Goal: Task Accomplishment & Management: Use online tool/utility

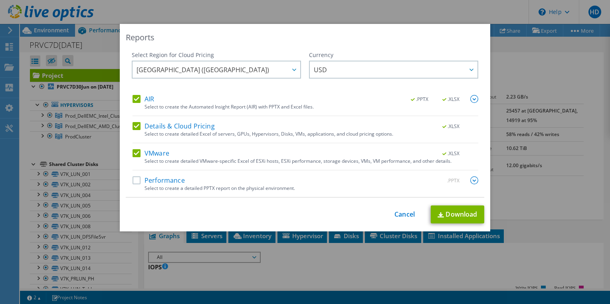
select select "USD"
click at [134, 180] on label "Performance" at bounding box center [159, 181] width 52 height 8
click at [0, 0] on input "Performance" at bounding box center [0, 0] width 0 height 0
click at [472, 181] on img at bounding box center [474, 181] width 8 height 8
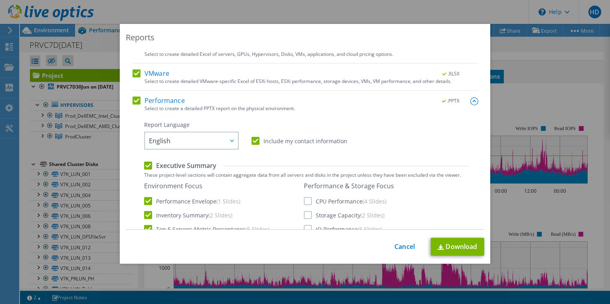
scroll to position [120, 0]
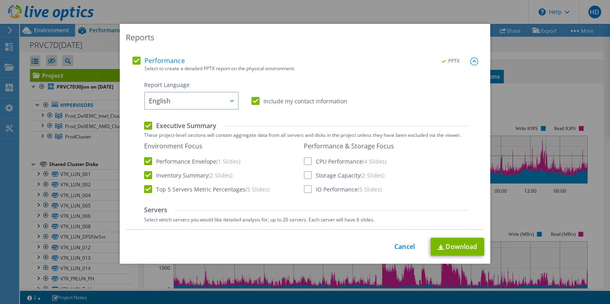
click at [304, 160] on label "CPU Performance (4 Slides)" at bounding box center [345, 161] width 83 height 8
click at [0, 0] on input "CPU Performance (4 Slides)" at bounding box center [0, 0] width 0 height 0
click at [304, 176] on label "Storage Capacity (2 Slides)" at bounding box center [344, 175] width 81 height 8
click at [0, 0] on input "Storage Capacity (2 Slides)" at bounding box center [0, 0] width 0 height 0
click at [304, 189] on label "IO Performance (5 Slides)" at bounding box center [343, 189] width 78 height 8
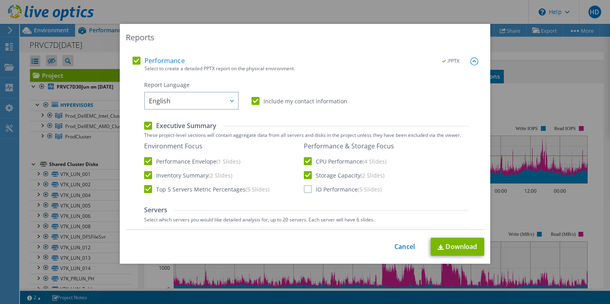
click at [0, 0] on input "IO Performance (5 Slides)" at bounding box center [0, 0] width 0 height 0
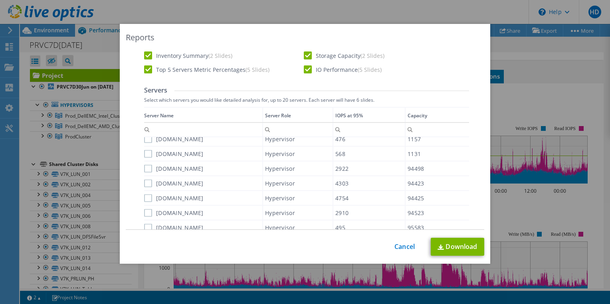
scroll to position [280, 0]
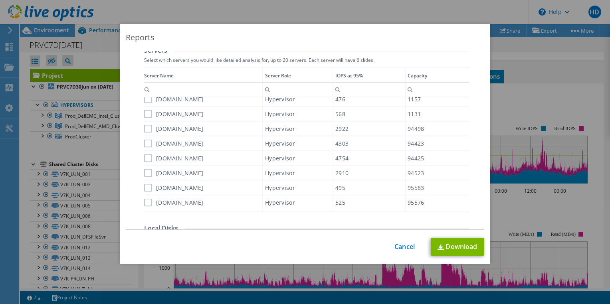
click at [145, 173] on label "dellamdesxipr01.nations.int" at bounding box center [174, 173] width 60 height 8
click at [0, 0] on input "dellamdesxipr01.nations.int" at bounding box center [0, 0] width 0 height 0
click at [145, 156] on label "dellamdesxipr03.nations.int" at bounding box center [174, 158] width 60 height 8
click at [0, 0] on input "dellamdesxipr03.nations.int" at bounding box center [0, 0] width 0 height 0
click at [147, 140] on label "dellamdesxipr02.nations.int" at bounding box center [174, 143] width 60 height 8
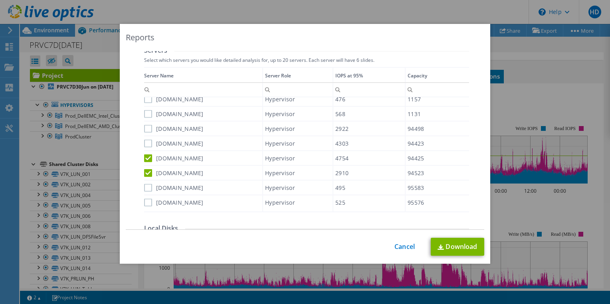
click at [0, 0] on input "dellamdesxipr02.nations.int" at bounding box center [0, 0] width 0 height 0
click at [147, 128] on label "dellamdesxipr04.nations.int" at bounding box center [174, 129] width 60 height 8
click at [0, 0] on input "dellamdesxipr04.nations.int" at bounding box center [0, 0] width 0 height 0
click at [406, 247] on link "Cancel" at bounding box center [405, 247] width 20 height 8
click at [406, 247] on div at bounding box center [305, 152] width 610 height 304
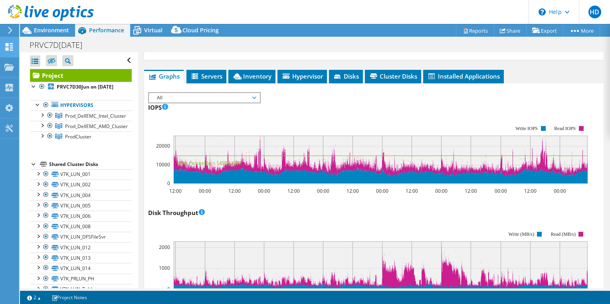
click at [8, 45] on use at bounding box center [10, 47] width 8 height 8
click at [26, 48] on div "Dashboard" at bounding box center [38, 47] width 38 height 20
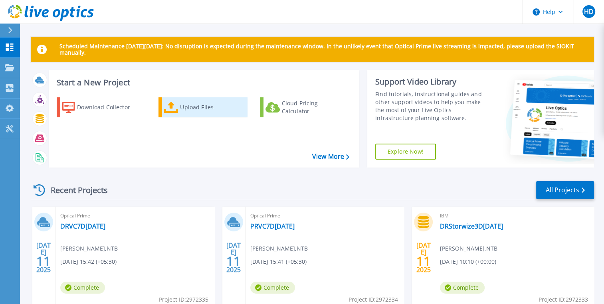
click at [184, 110] on div "Upload Files" at bounding box center [212, 107] width 64 height 16
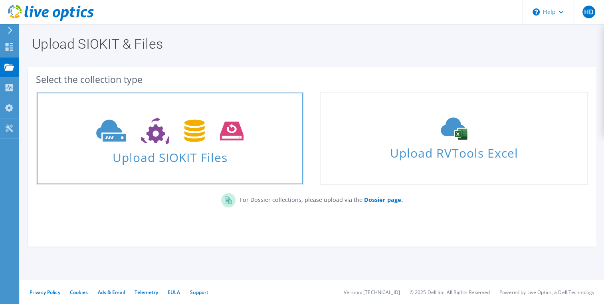
click at [189, 151] on span "Upload SIOKIT Files" at bounding box center [170, 155] width 266 height 17
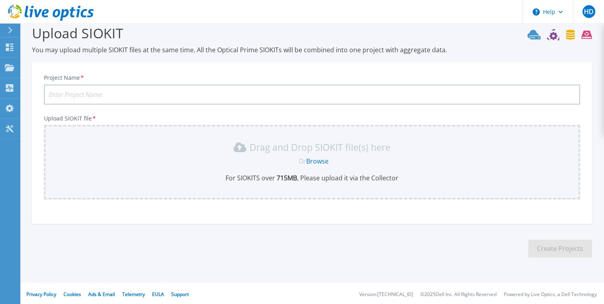
scroll to position [13, 0]
click at [70, 93] on input "Project Name *" at bounding box center [312, 93] width 536 height 20
type input "D"
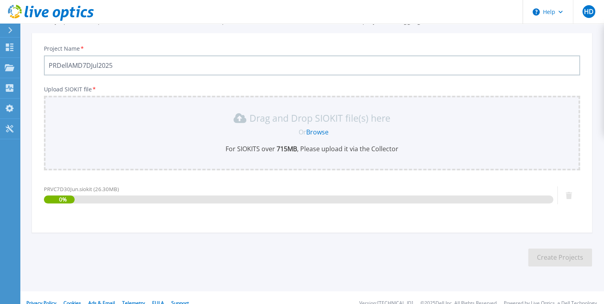
scroll to position [51, 0]
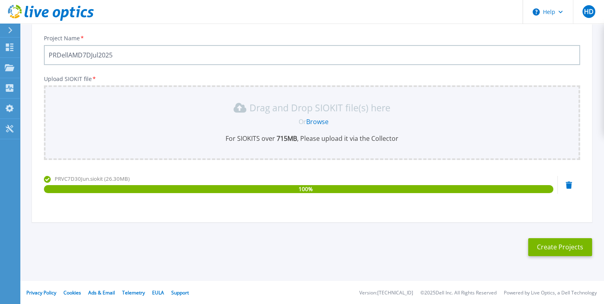
click at [99, 55] on input "PRDellAMD7DJul2025" at bounding box center [312, 55] width 536 height 20
type input "PRDellAMD7DJun2025"
click at [559, 250] on button "Create Projects" at bounding box center [560, 247] width 64 height 18
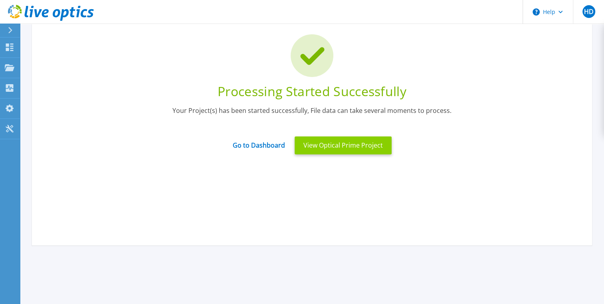
click at [347, 149] on button "View Optical Prime Project" at bounding box center [343, 146] width 97 height 18
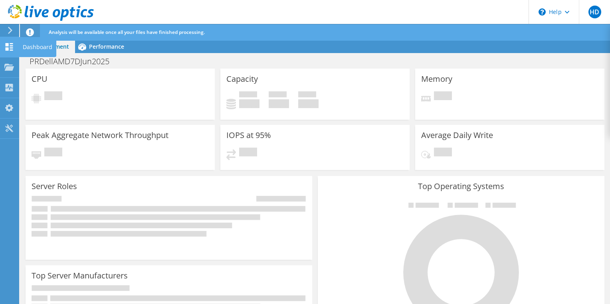
click at [10, 48] on icon at bounding box center [9, 47] width 10 height 8
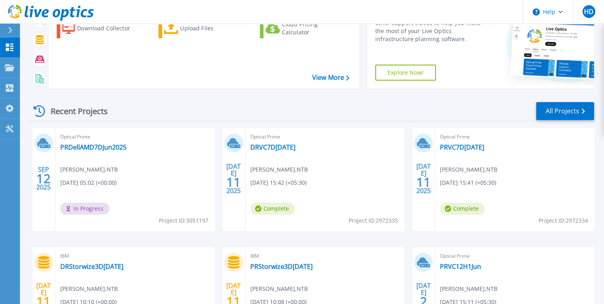
scroll to position [80, 0]
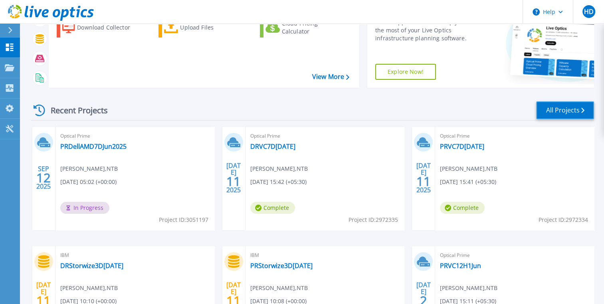
click at [561, 106] on link "All Projects" at bounding box center [565, 110] width 58 height 18
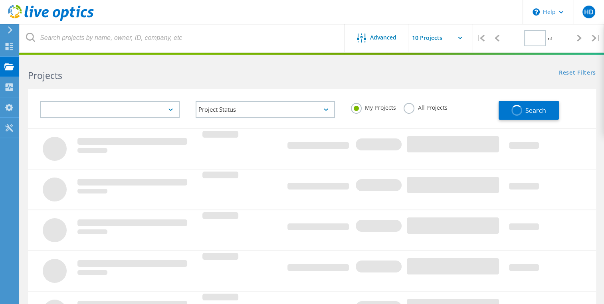
type input "1"
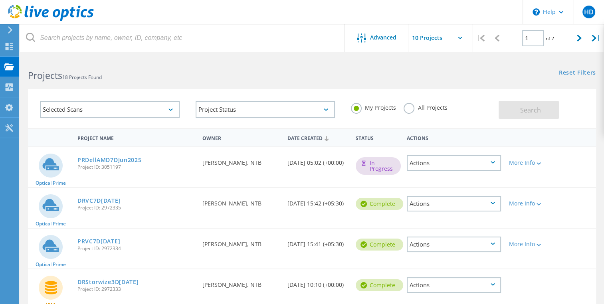
click at [48, 171] on circle at bounding box center [51, 166] width 24 height 24
click at [538, 161] on div at bounding box center [538, 163] width 6 height 5
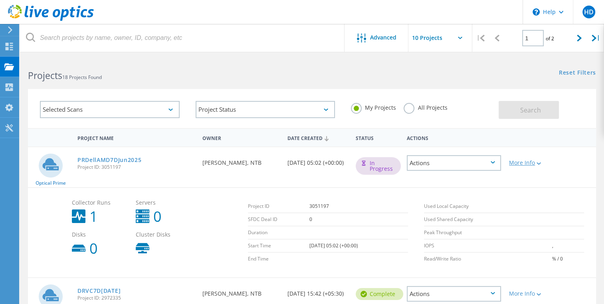
click at [538, 161] on div at bounding box center [538, 163] width 6 height 5
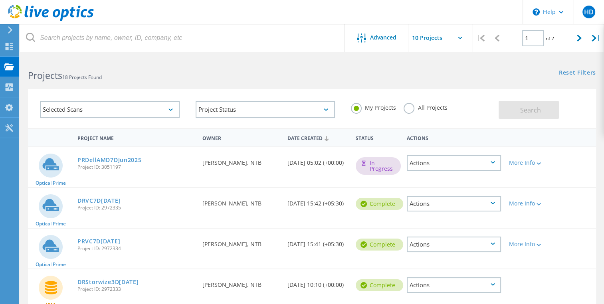
click at [492, 163] on icon at bounding box center [493, 162] width 4 height 2
click at [471, 180] on div "Delete" at bounding box center [454, 182] width 93 height 12
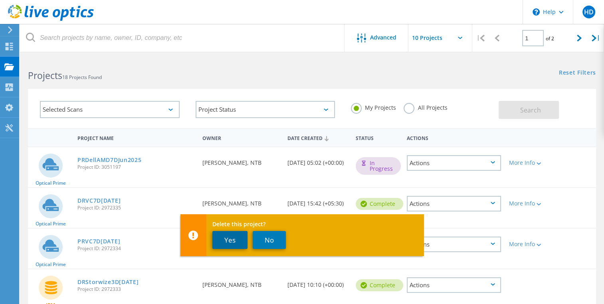
click at [230, 243] on button "Yes" at bounding box center [229, 240] width 35 height 18
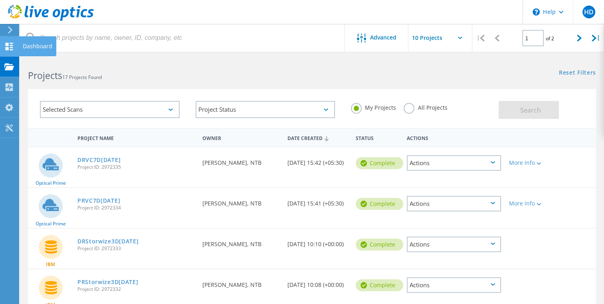
click at [8, 46] on icon at bounding box center [9, 47] width 10 height 8
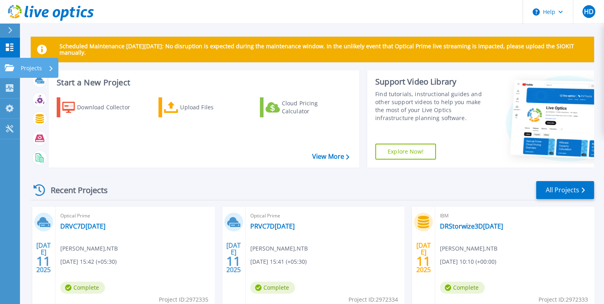
click at [7, 69] on icon at bounding box center [10, 67] width 10 height 7
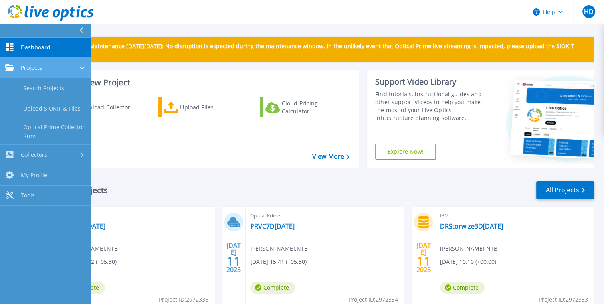
click at [48, 69] on div "Projects" at bounding box center [45, 67] width 81 height 7
click at [34, 69] on span "Projects" at bounding box center [31, 67] width 21 height 7
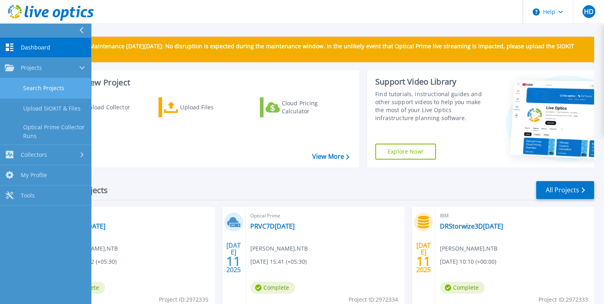
click at [48, 87] on link "Search Projects" at bounding box center [45, 88] width 91 height 20
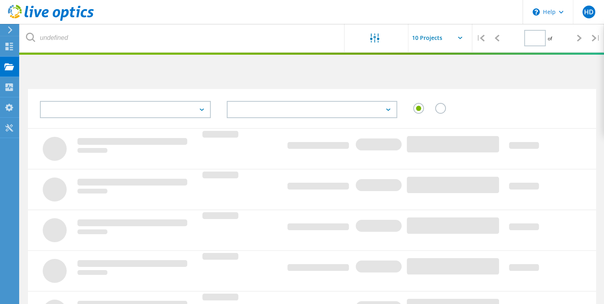
type input "1"
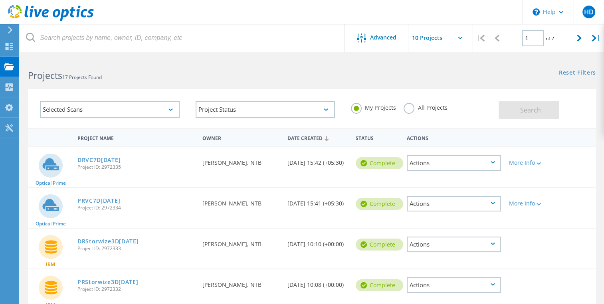
click at [8, 29] on icon at bounding box center [10, 29] width 6 height 7
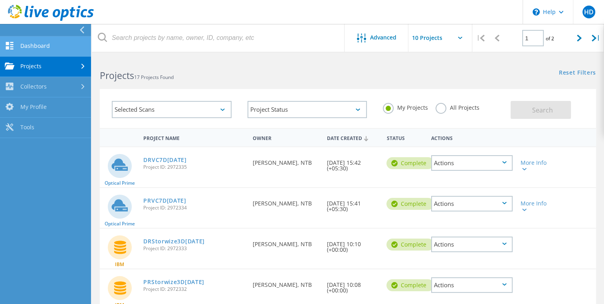
click at [29, 49] on link "Dashboard" at bounding box center [45, 46] width 91 height 20
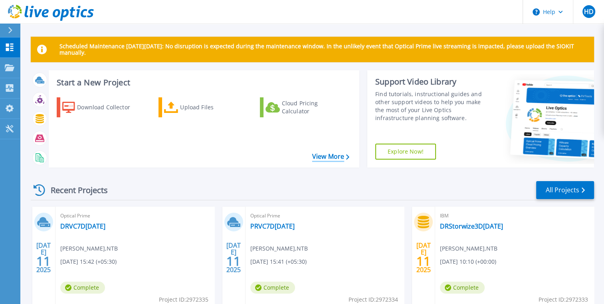
click at [330, 159] on link "View More" at bounding box center [330, 157] width 37 height 8
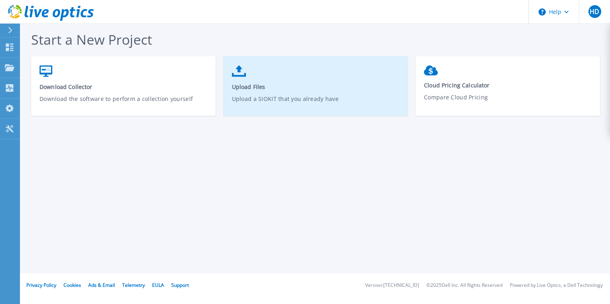
click at [244, 87] on span "Upload Files" at bounding box center [316, 87] width 168 height 8
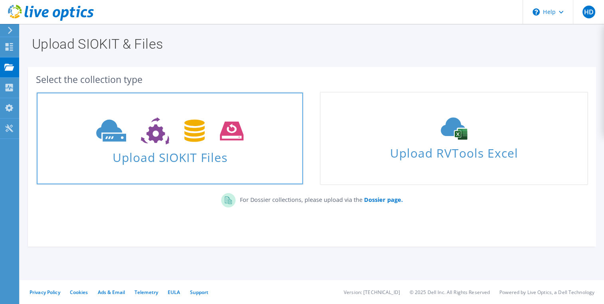
click at [159, 143] on icon at bounding box center [169, 131] width 147 height 28
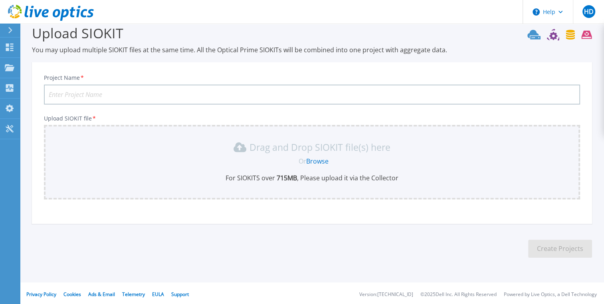
scroll to position [13, 0]
click at [22, 49] on p "Dashboard" at bounding box center [36, 48] width 30 height 21
